Goal: Task Accomplishment & Management: Use online tool/utility

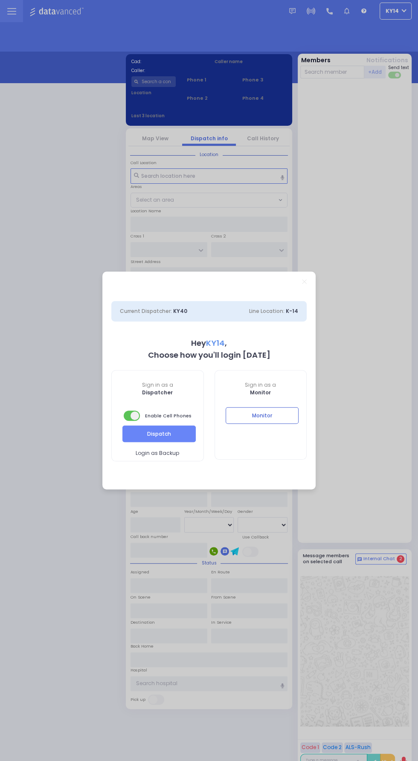
select select "2"
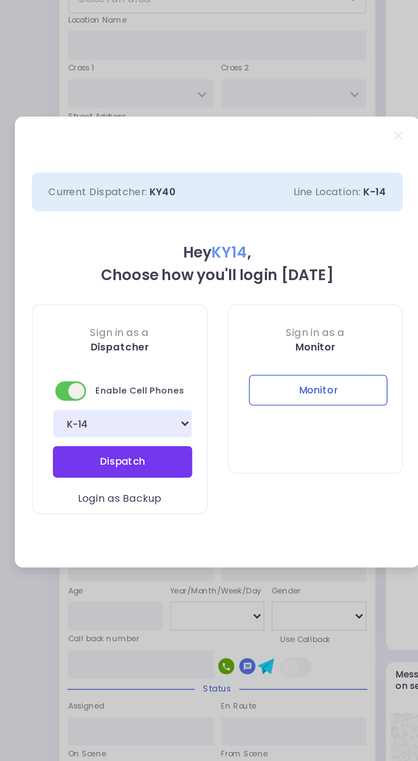
click at [145, 444] on button "Dispatch" at bounding box center [158, 443] width 73 height 16
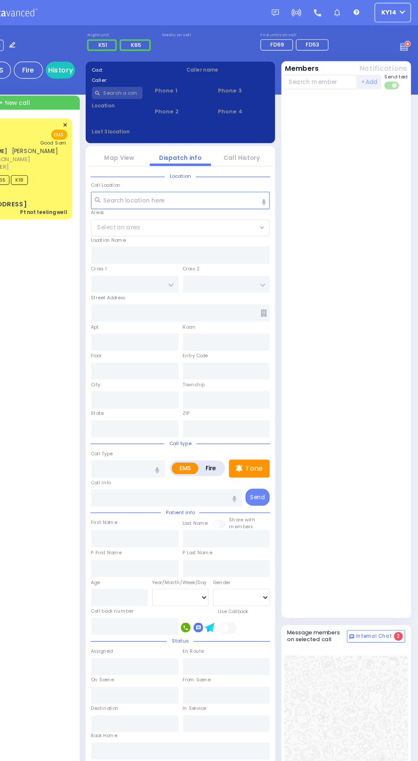
click at [393, 41] on div "Dispatcher KY14 ✕ shift has started. Are you ? If not please switch user. Switc…" at bounding box center [208, 37] width 405 height 16
click at [403, 41] on icon at bounding box center [406, 39] width 9 height 9
